Goal: Browse casually: Explore the website without a specific task or goal

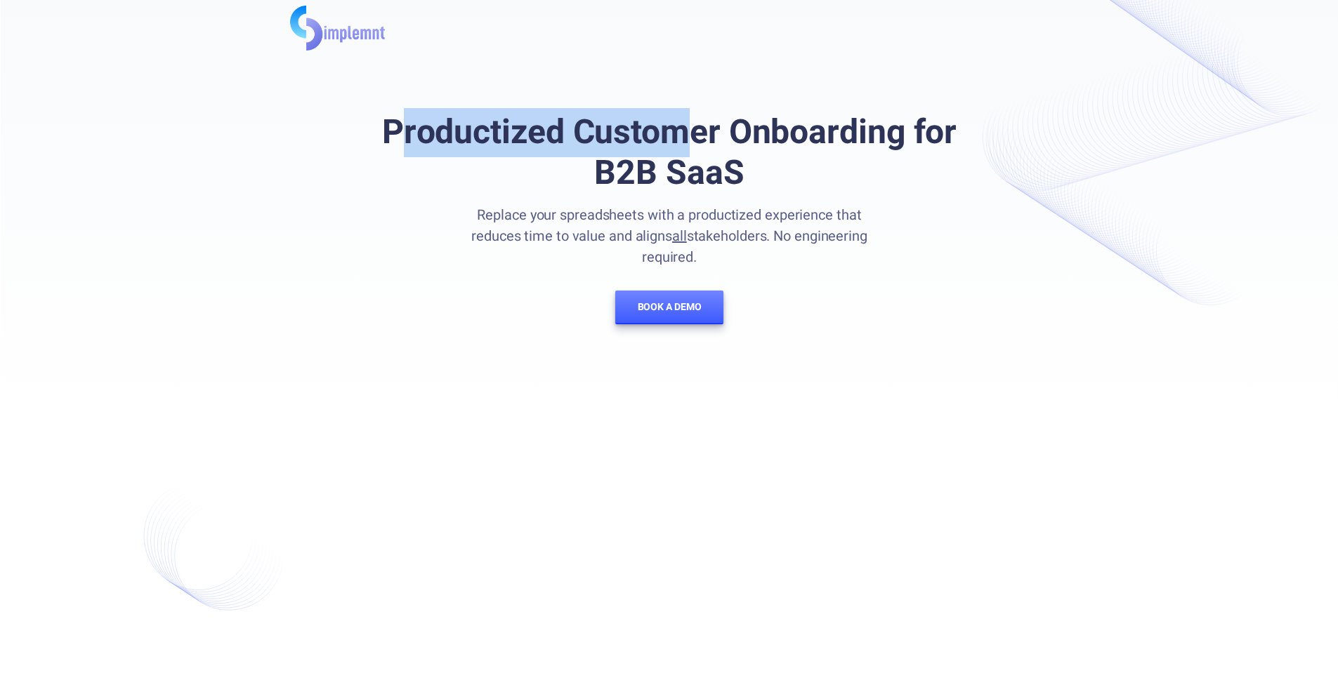
drag, startPoint x: 404, startPoint y: 136, endPoint x: 676, endPoint y: 121, distance: 272.8
click at [676, 121] on h1 "Productized Customer Onboarding for B2B SaaS" at bounding box center [669, 152] width 629 height 81
drag, startPoint x: 383, startPoint y: 131, endPoint x: 577, endPoint y: 143, distance: 194.2
click at [577, 143] on h1 "Productized Customer Onboarding for B2B SaaS" at bounding box center [669, 152] width 629 height 81
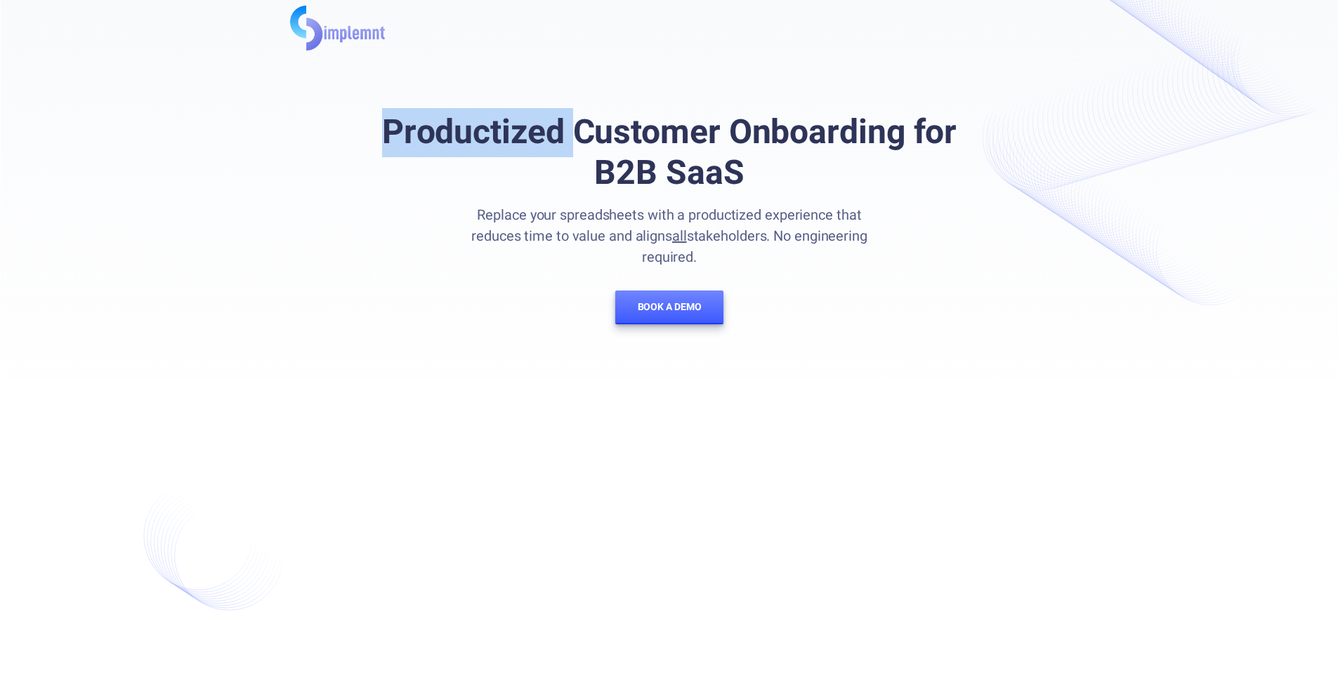
click at [577, 143] on h1 "Productized Customer Onboarding for B2B SaaS" at bounding box center [669, 152] width 629 height 81
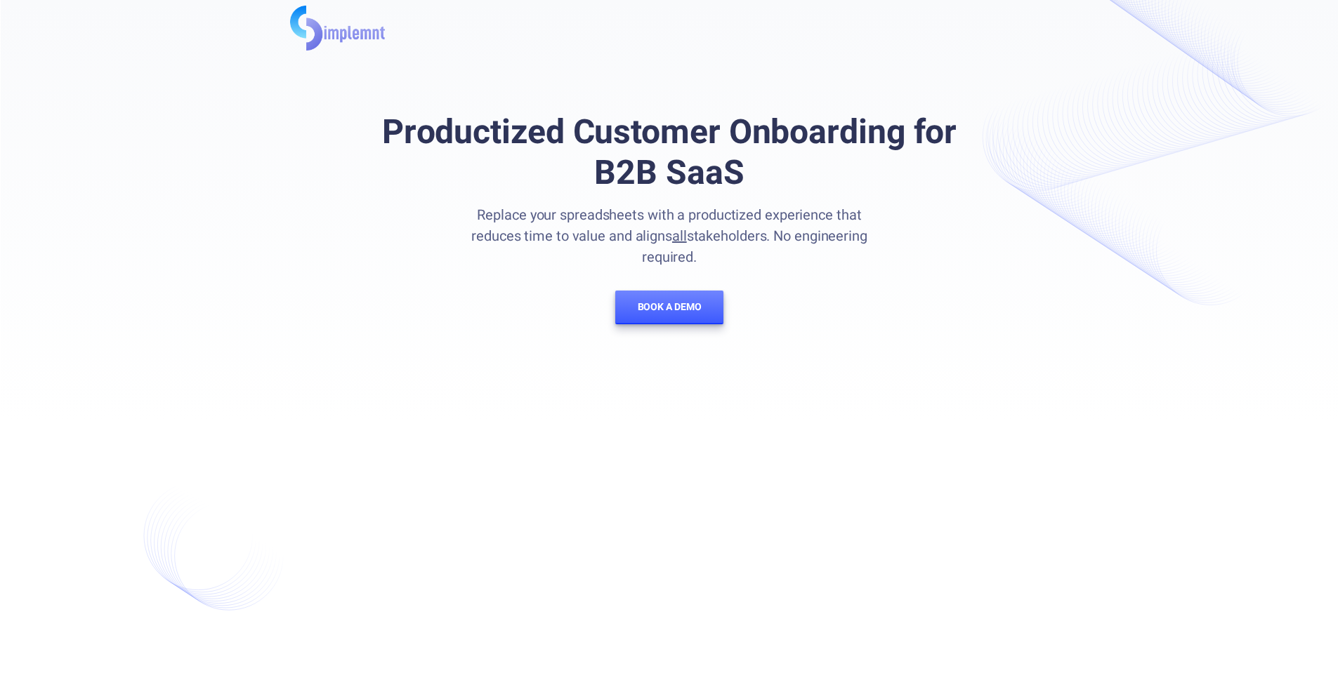
click at [494, 143] on h1 "Productized Customer Onboarding for B2B SaaS" at bounding box center [669, 152] width 629 height 81
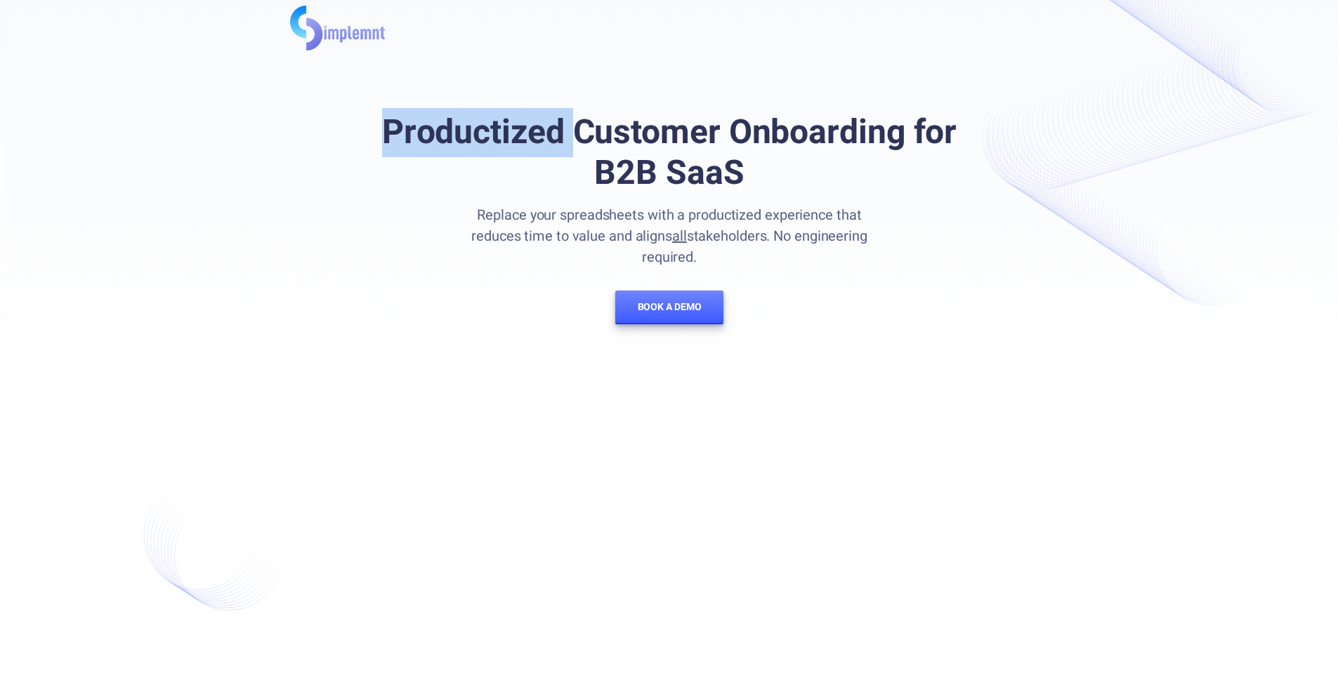
click at [494, 143] on h1 "Productized Customer Onboarding for B2B SaaS" at bounding box center [669, 152] width 629 height 81
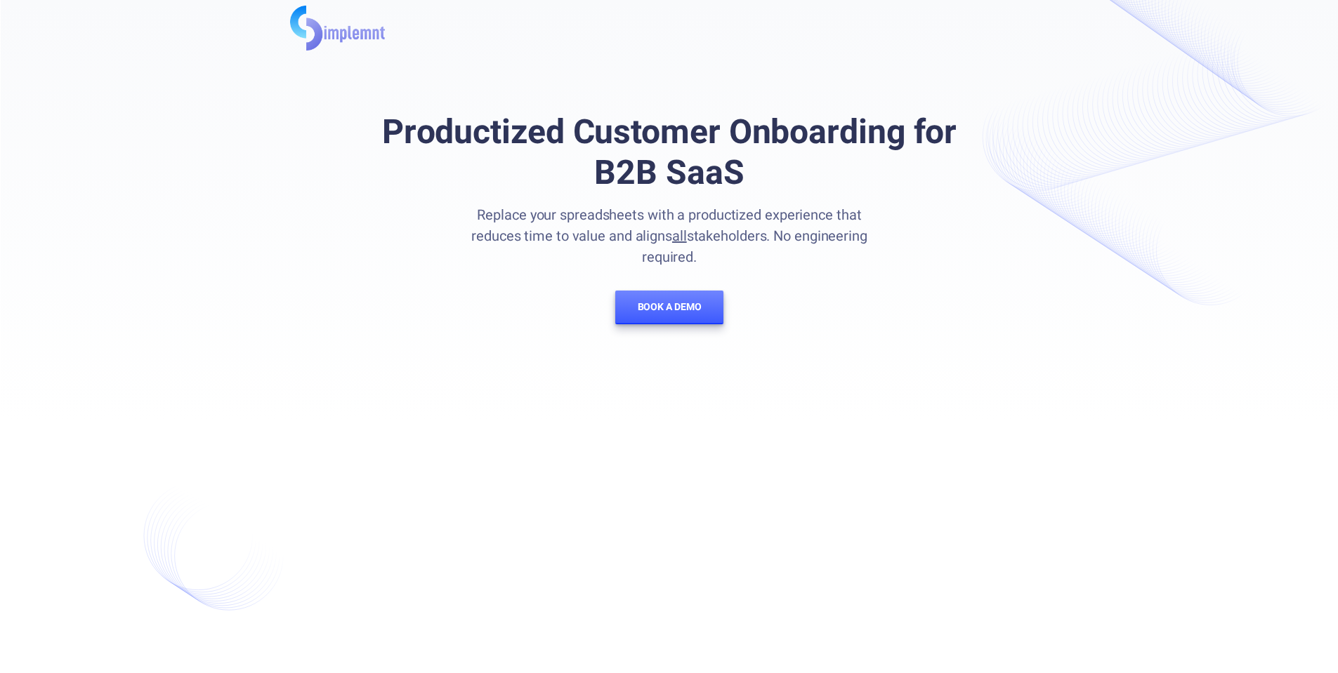
click at [656, 121] on h1 "Productized Customer Onboarding for B2B SaaS" at bounding box center [669, 152] width 629 height 81
click at [771, 123] on h1 "Productized Customer Onboarding for B2B SaaS" at bounding box center [669, 152] width 629 height 81
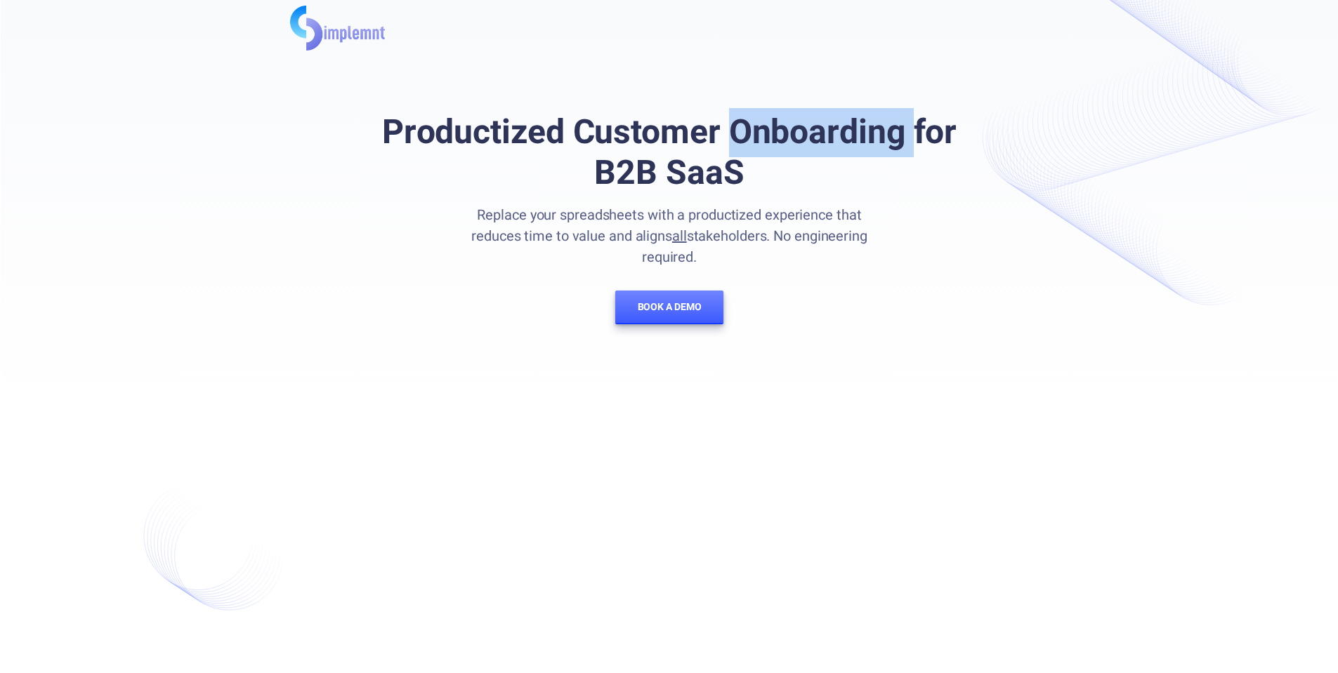
click at [771, 123] on h1 "Productized Customer Onboarding for B2B SaaS" at bounding box center [669, 152] width 629 height 81
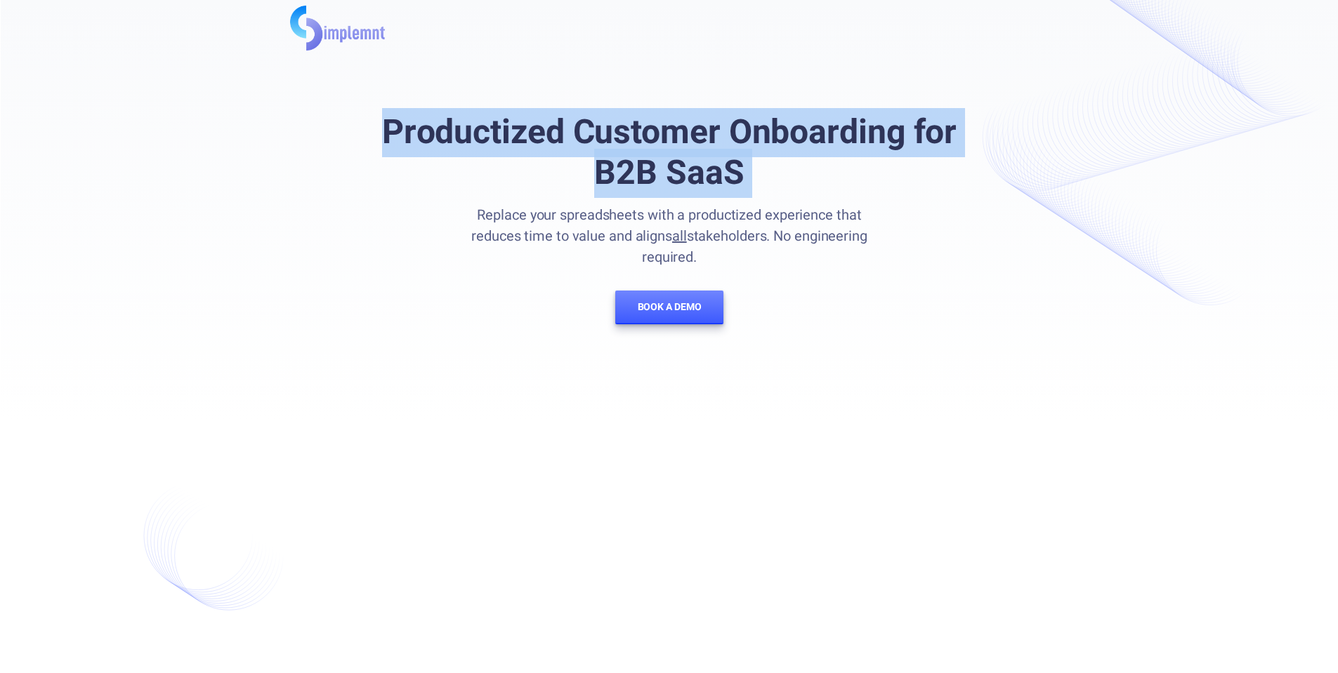
click at [771, 123] on h1 "Productized Customer Onboarding for B2B SaaS" at bounding box center [669, 152] width 629 height 81
click at [581, 156] on h1 "Productized Customer Onboarding for B2B SaaS" at bounding box center [669, 152] width 629 height 81
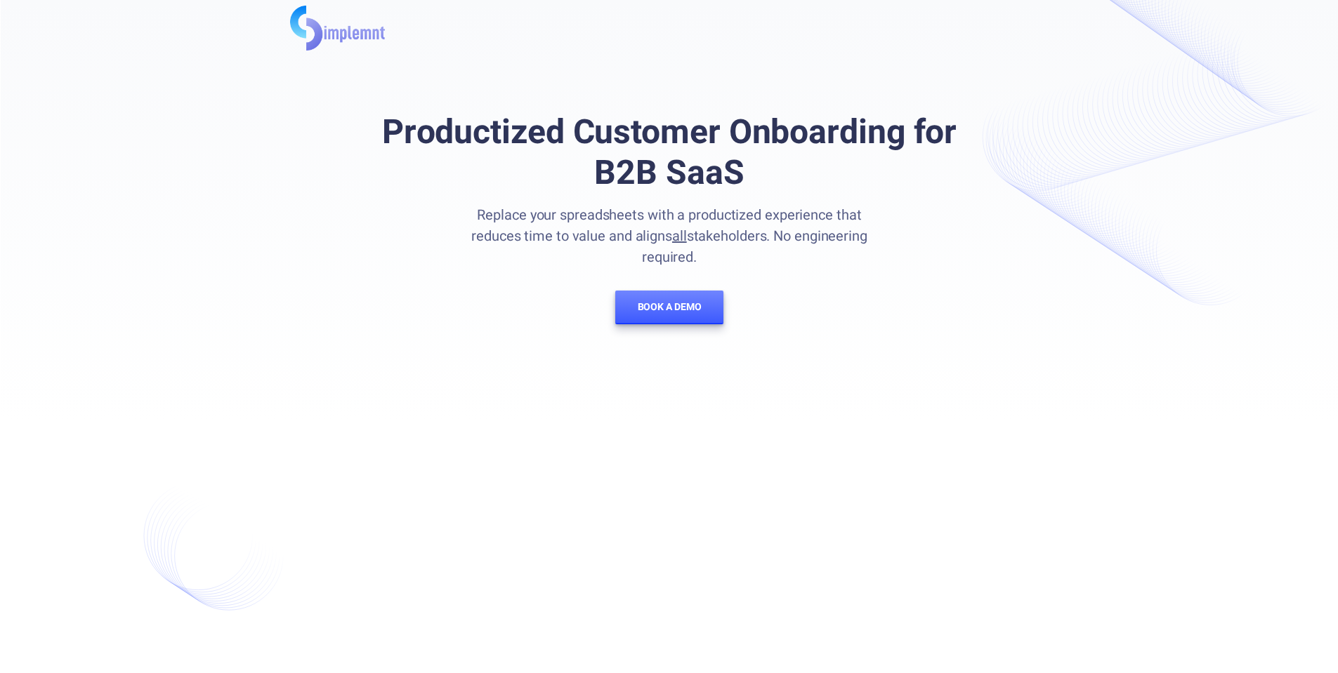
scroll to position [70, 0]
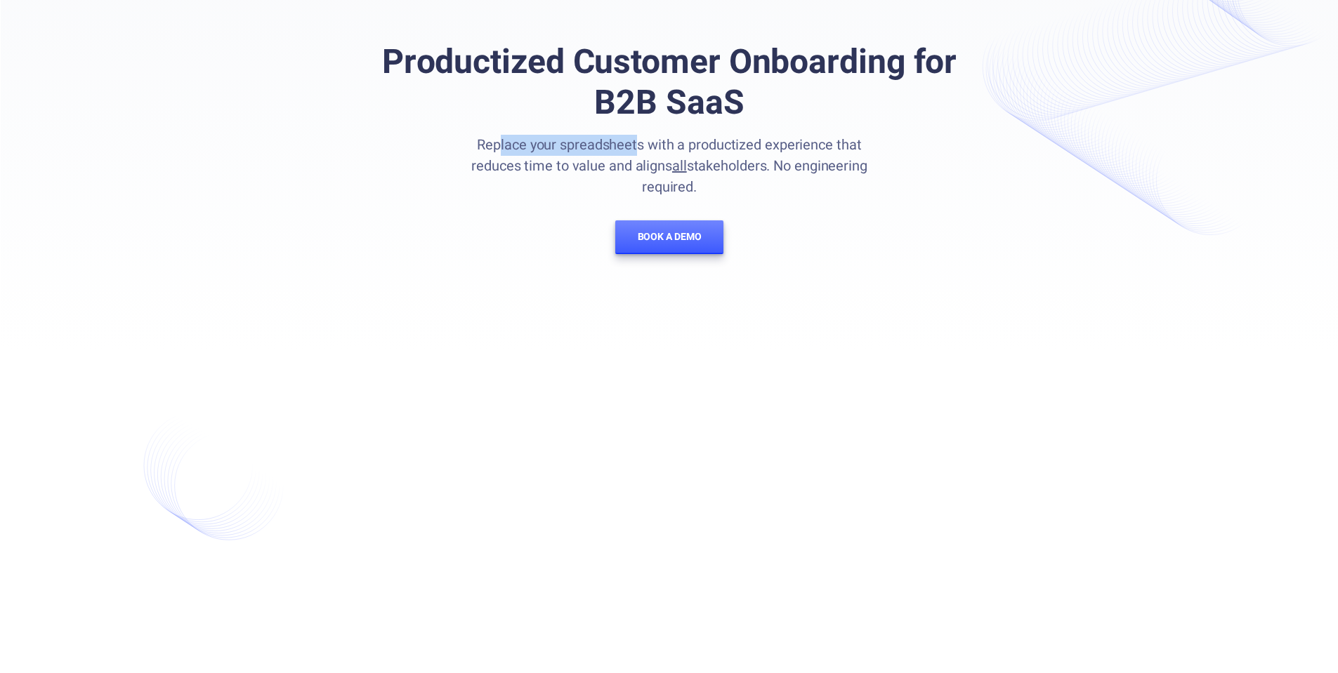
drag, startPoint x: 472, startPoint y: 148, endPoint x: 613, endPoint y: 152, distance: 141.2
click at [613, 152] on p "Replace your spreadsheets with a productized experience that reduces time to va…" at bounding box center [669, 166] width 435 height 63
drag, startPoint x: 572, startPoint y: 146, endPoint x: 653, endPoint y: 140, distance: 81.0
click at [653, 140] on p "Replace your spreadsheets with a productized experience that reduces time to va…" at bounding box center [669, 166] width 435 height 63
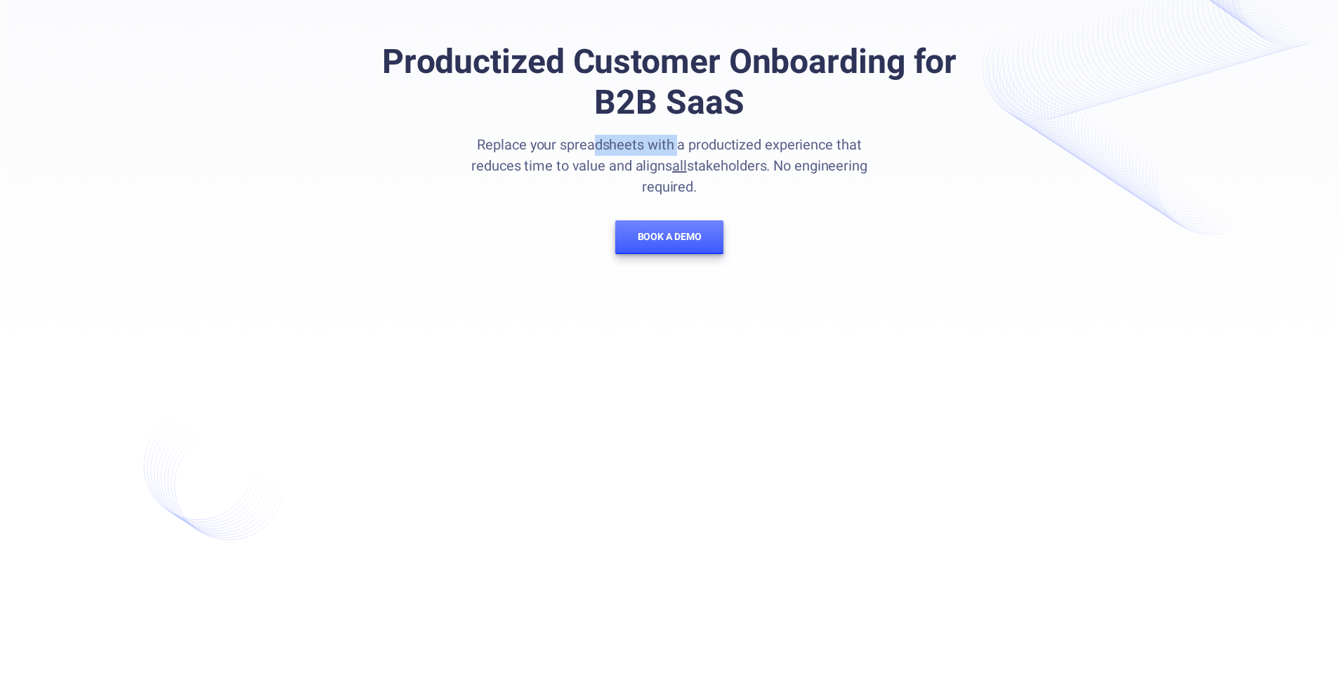
click at [653, 140] on p "Replace your spreadsheets with a productized experience that reduces time to va…" at bounding box center [669, 166] width 435 height 63
drag, startPoint x: 653, startPoint y: 140, endPoint x: 838, endPoint y: 145, distance: 184.8
click at [839, 146] on p "Replace your spreadsheets with a productized experience that reduces time to va…" at bounding box center [669, 166] width 435 height 63
click at [838, 145] on p "Replace your spreadsheets with a productized experience that reduces time to va…" at bounding box center [669, 166] width 435 height 63
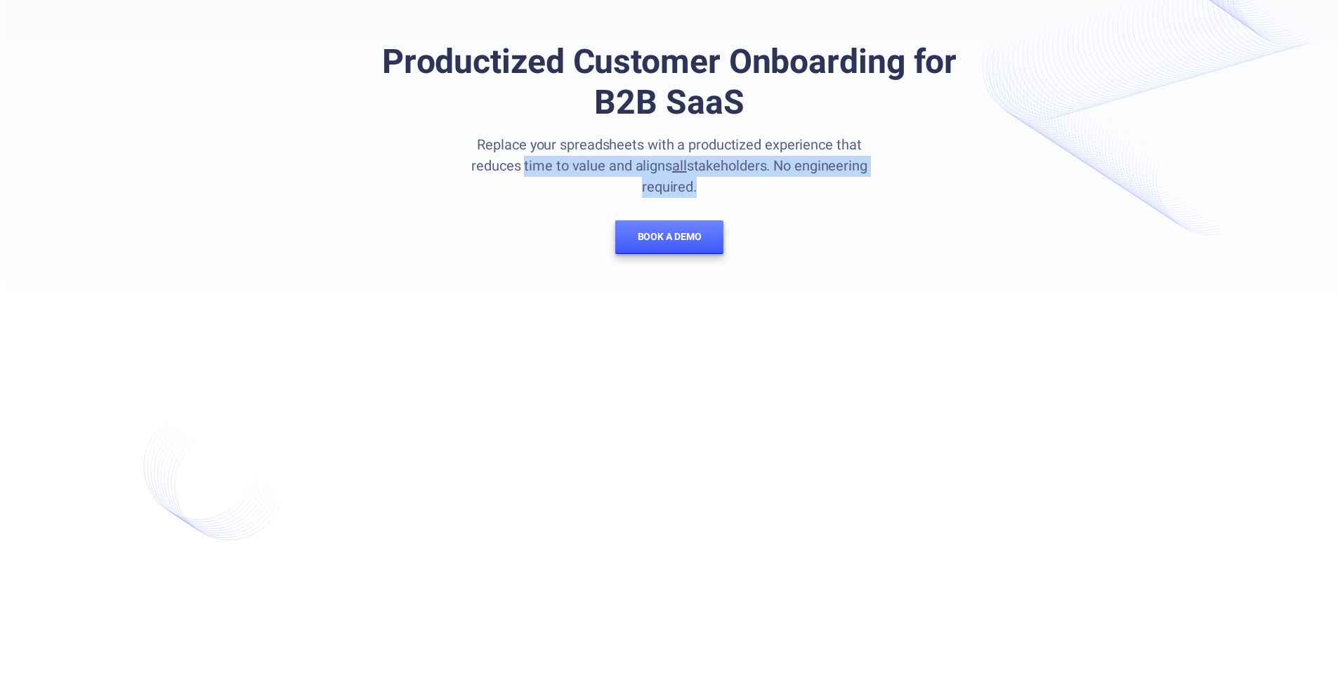
drag, startPoint x: 463, startPoint y: 169, endPoint x: 574, endPoint y: 178, distance: 111.3
click at [574, 178] on div "Replace your spreadsheets with a productized experience that reduces time to va…" at bounding box center [669, 194] width 435 height 119
click at [961, 136] on div "Productized Customer Onboarding for B2B SaaS Replace your spreadsheets with a p…" at bounding box center [669, 148] width 629 height 212
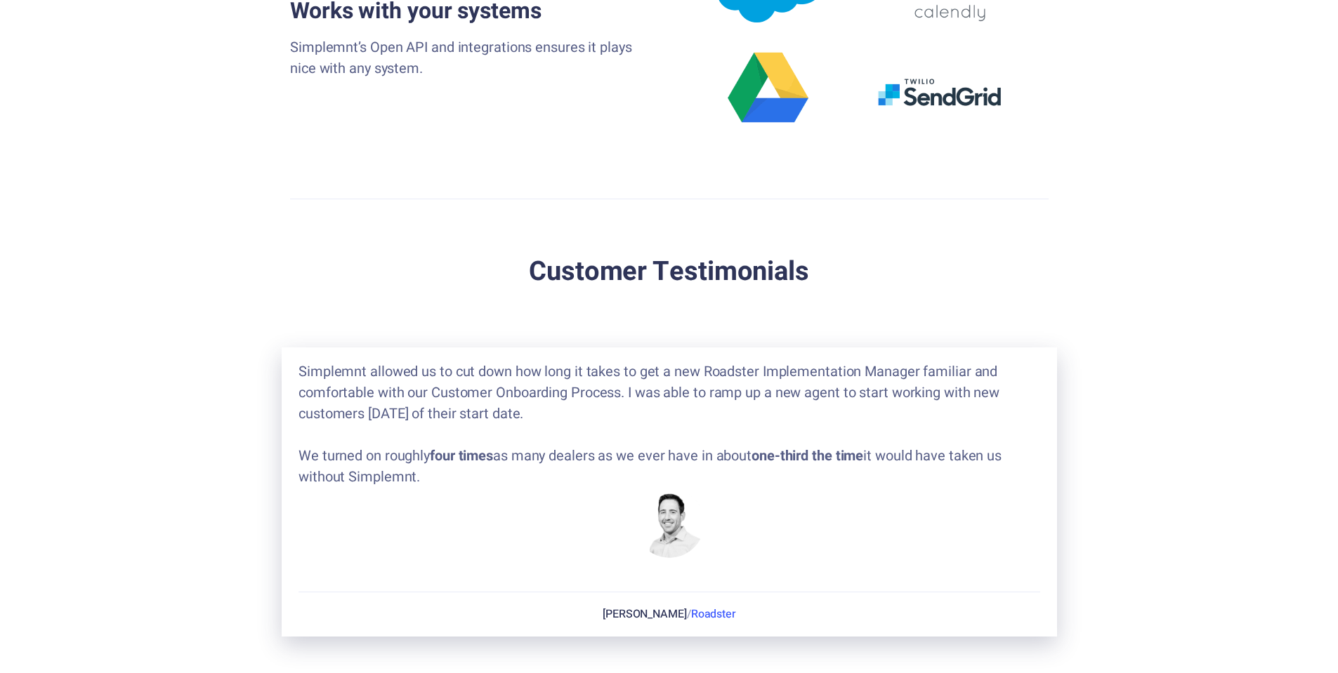
scroll to position [2318, 0]
